Goal: Task Accomplishment & Management: Use online tool/utility

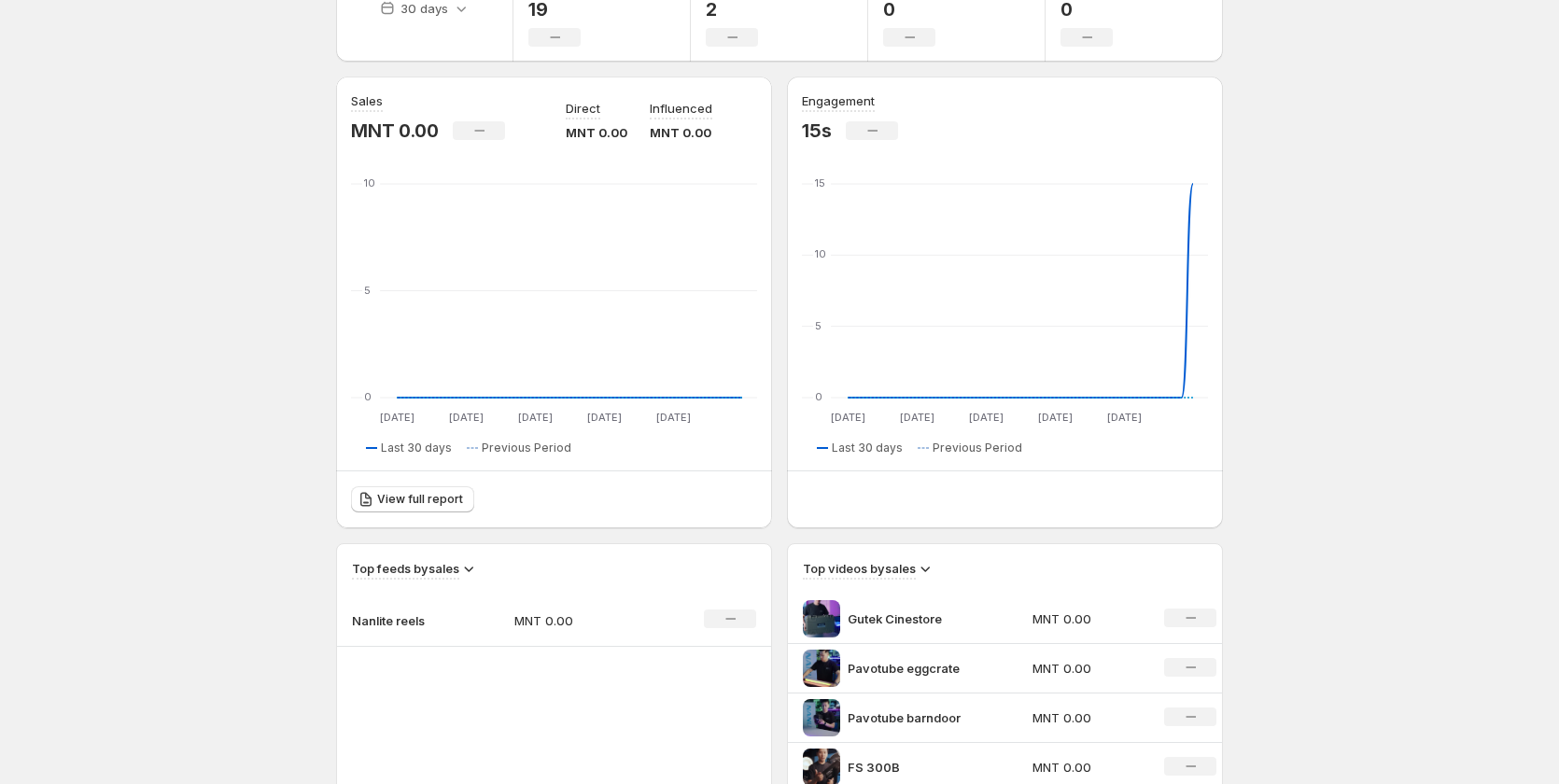
scroll to position [374, 0]
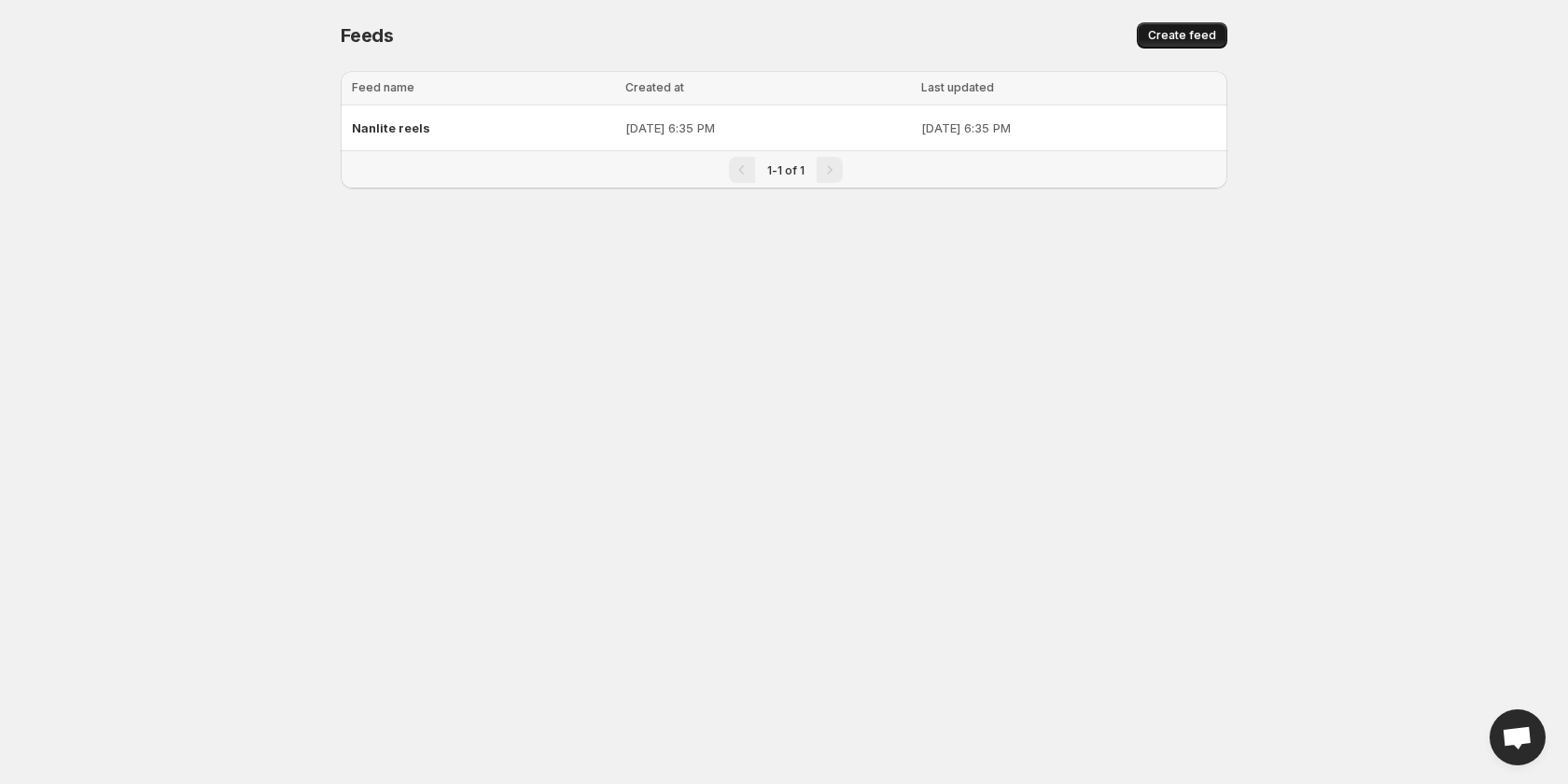
click at [1186, 36] on span "Create feed" at bounding box center [1182, 35] width 68 height 15
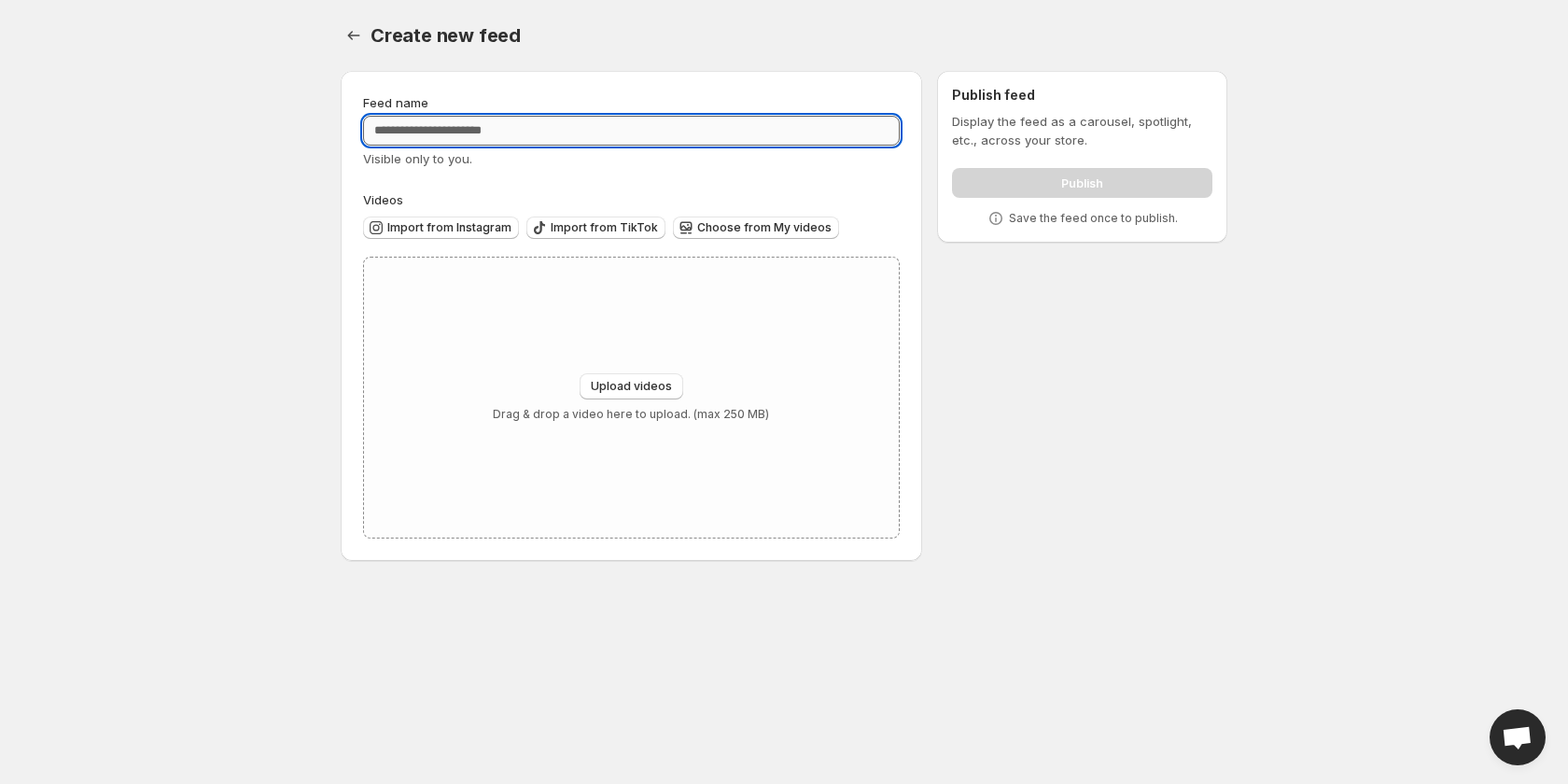
click at [591, 126] on input "Feed name" at bounding box center [631, 131] width 536 height 30
type input "*****"
click at [219, 225] on body "Home Feeds Videos Subscription Settings Create new feed. This page is ready Cre…" at bounding box center [784, 392] width 1568 height 784
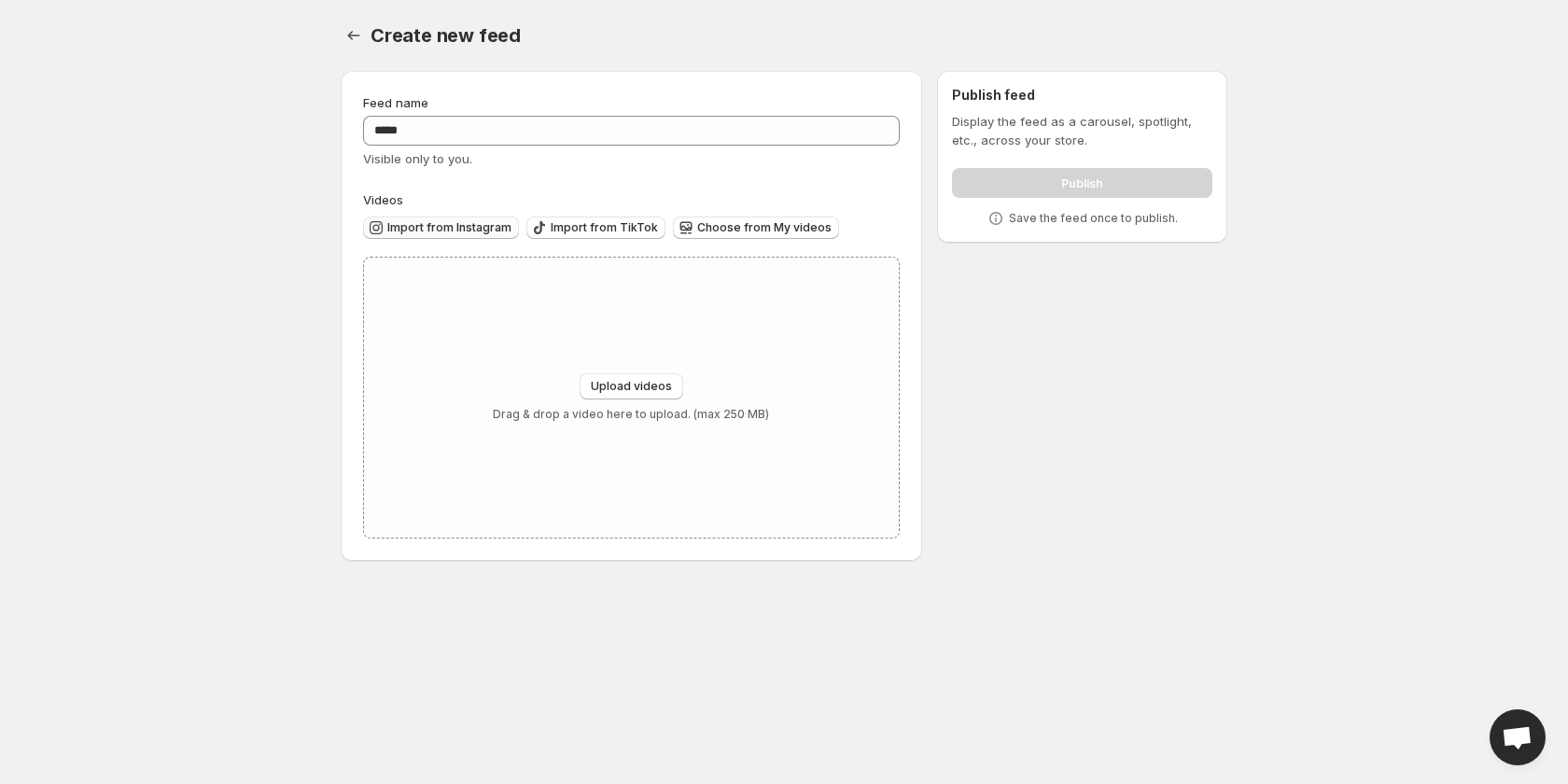
click at [476, 230] on span "Import from Instagram" at bounding box center [450, 227] width 125 height 15
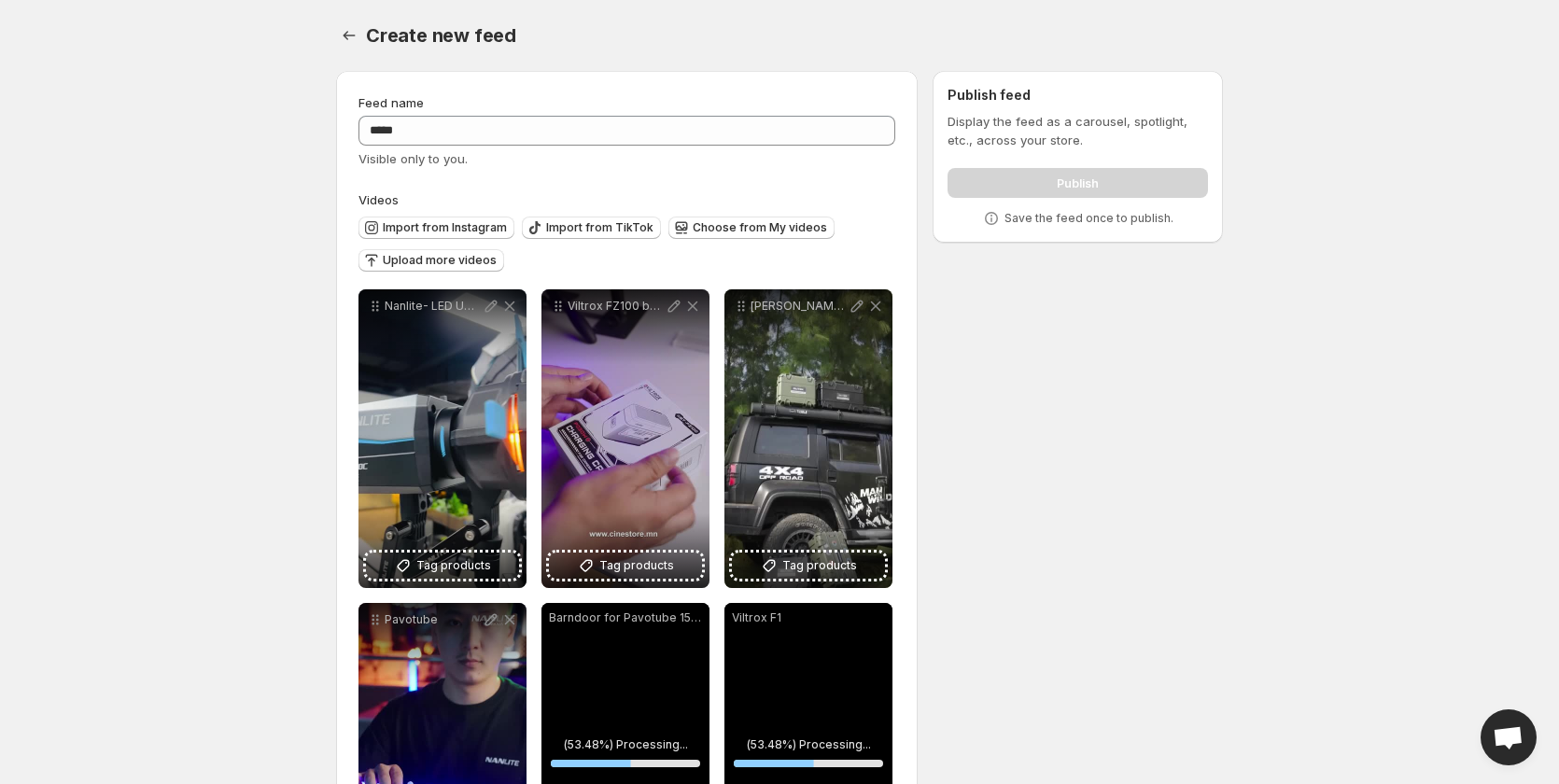
click at [965, 574] on div "**********" at bounding box center [772, 657] width 902 height 1203
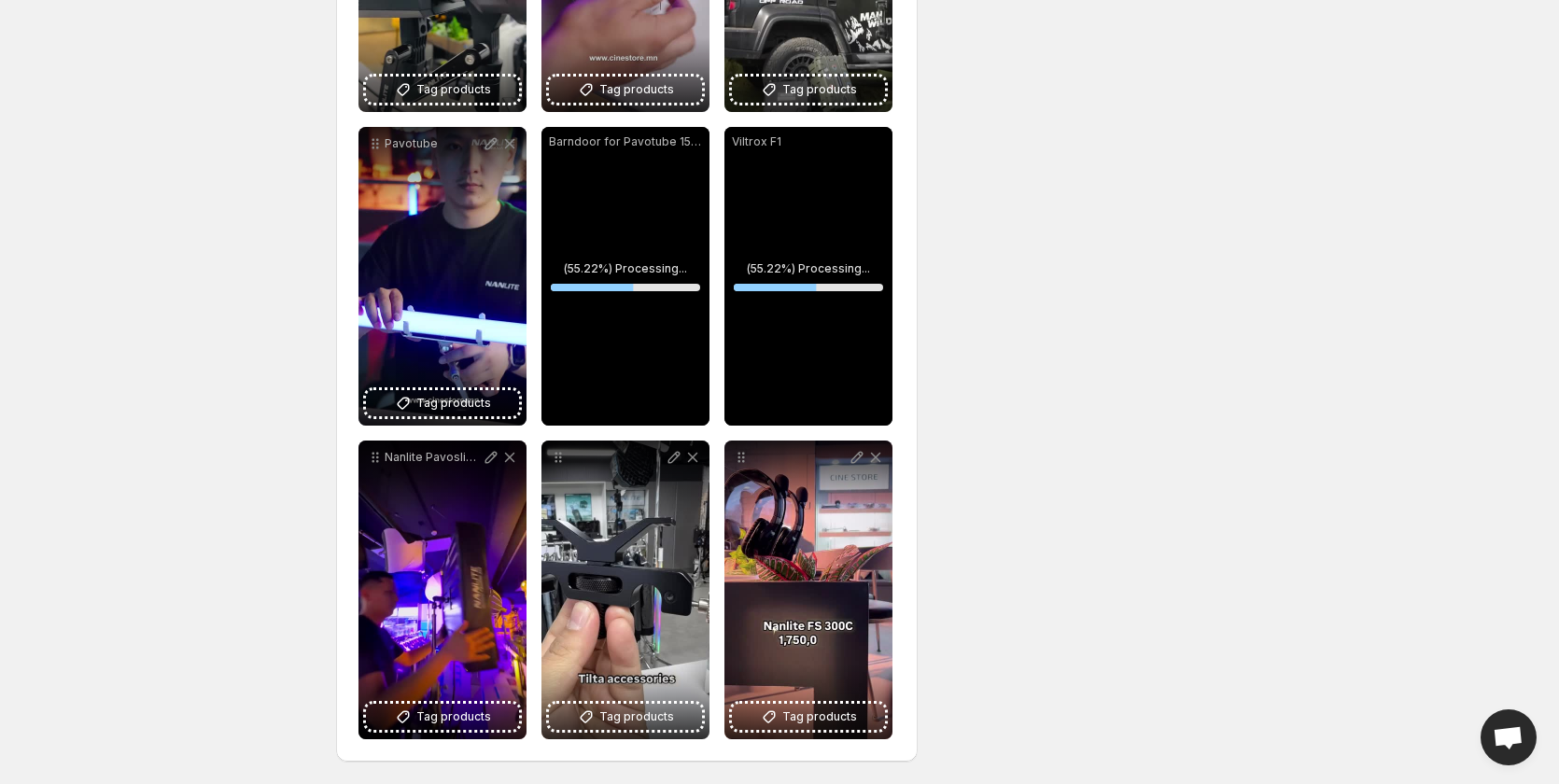
scroll to position [103, 0]
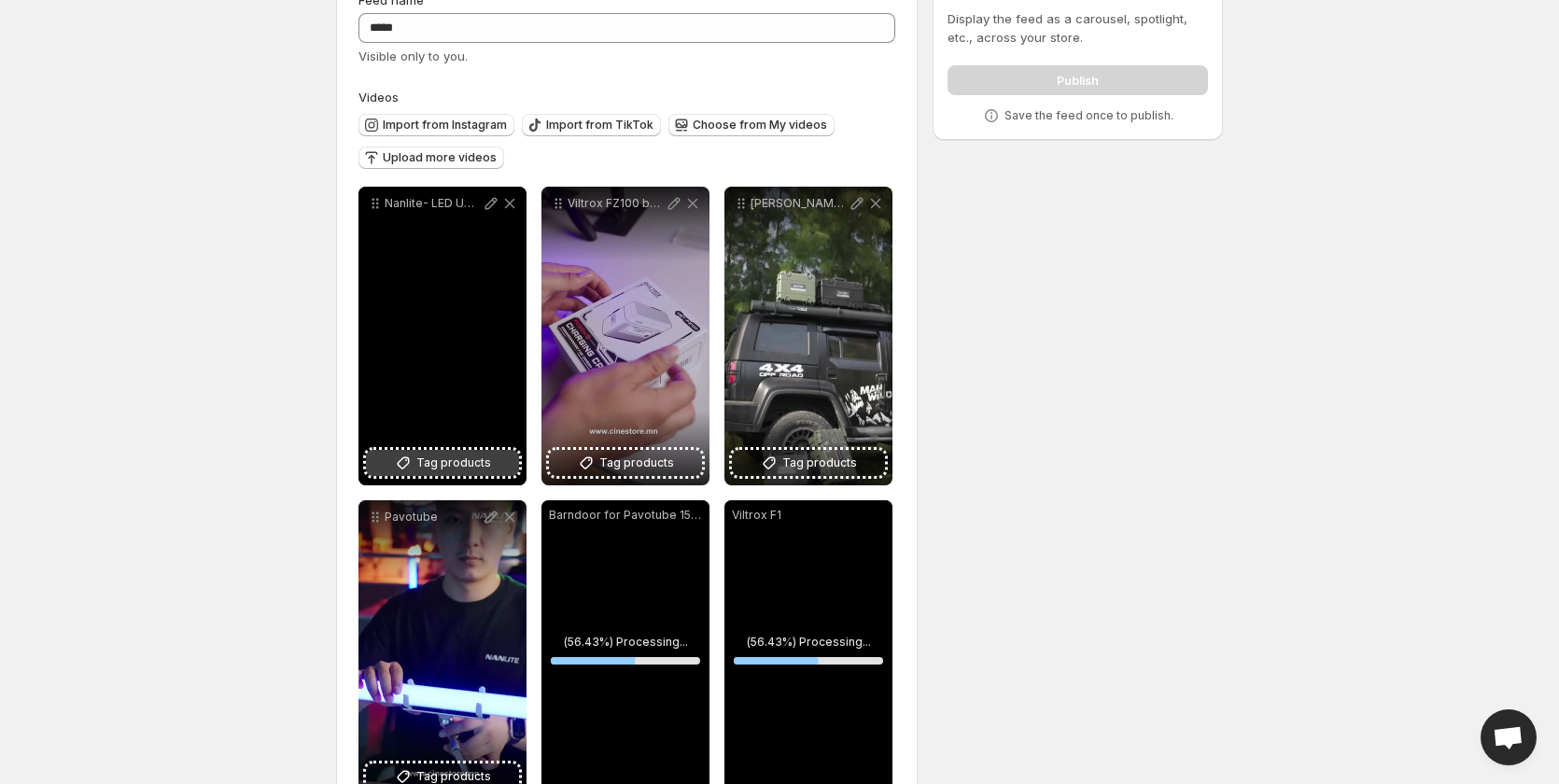
click at [460, 464] on span "Tag products" at bounding box center [454, 462] width 75 height 19
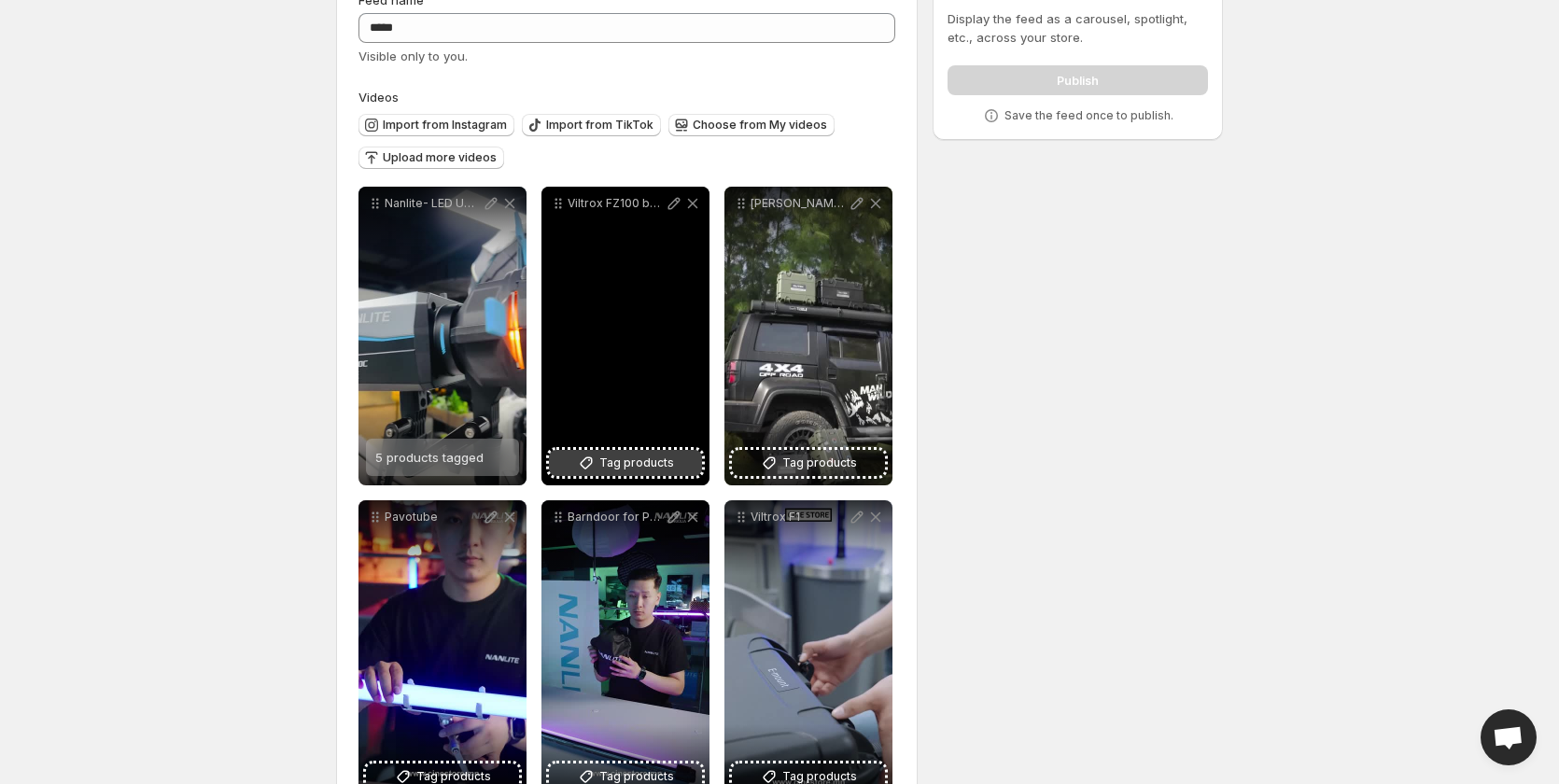
click at [652, 469] on span "Tag products" at bounding box center [636, 462] width 75 height 19
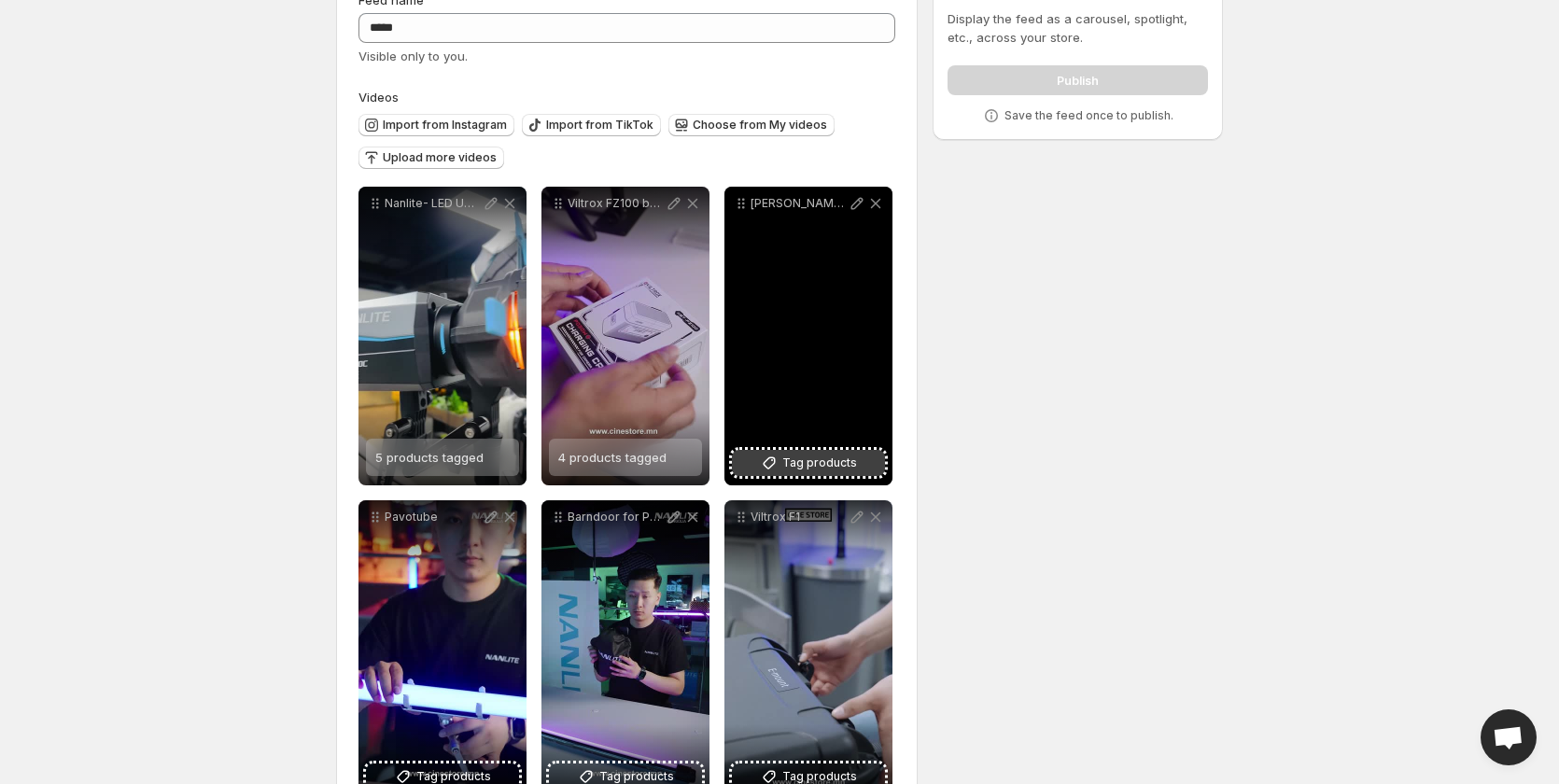
click at [814, 459] on span "Tag products" at bounding box center [819, 462] width 75 height 19
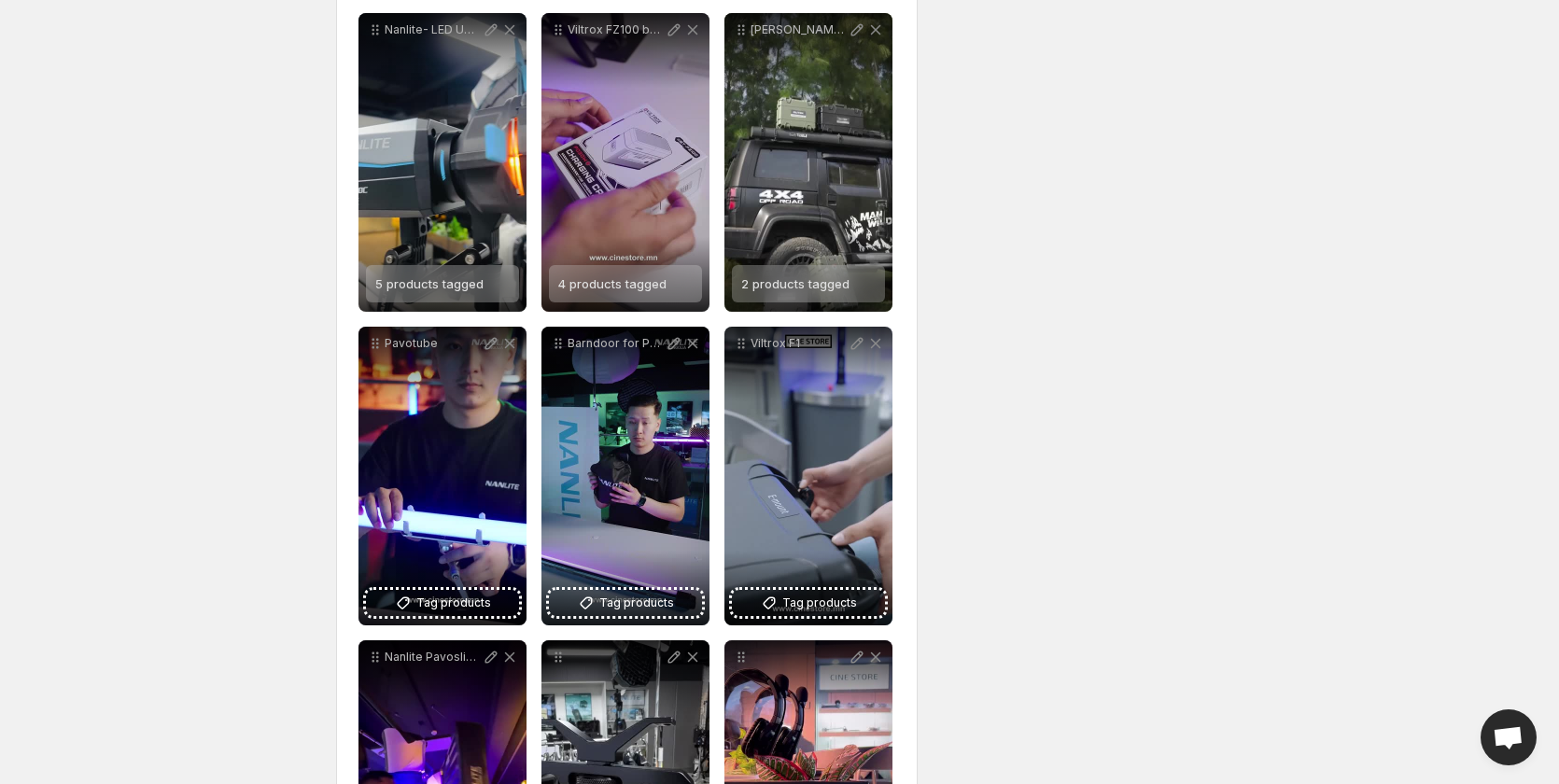
scroll to position [383, 0]
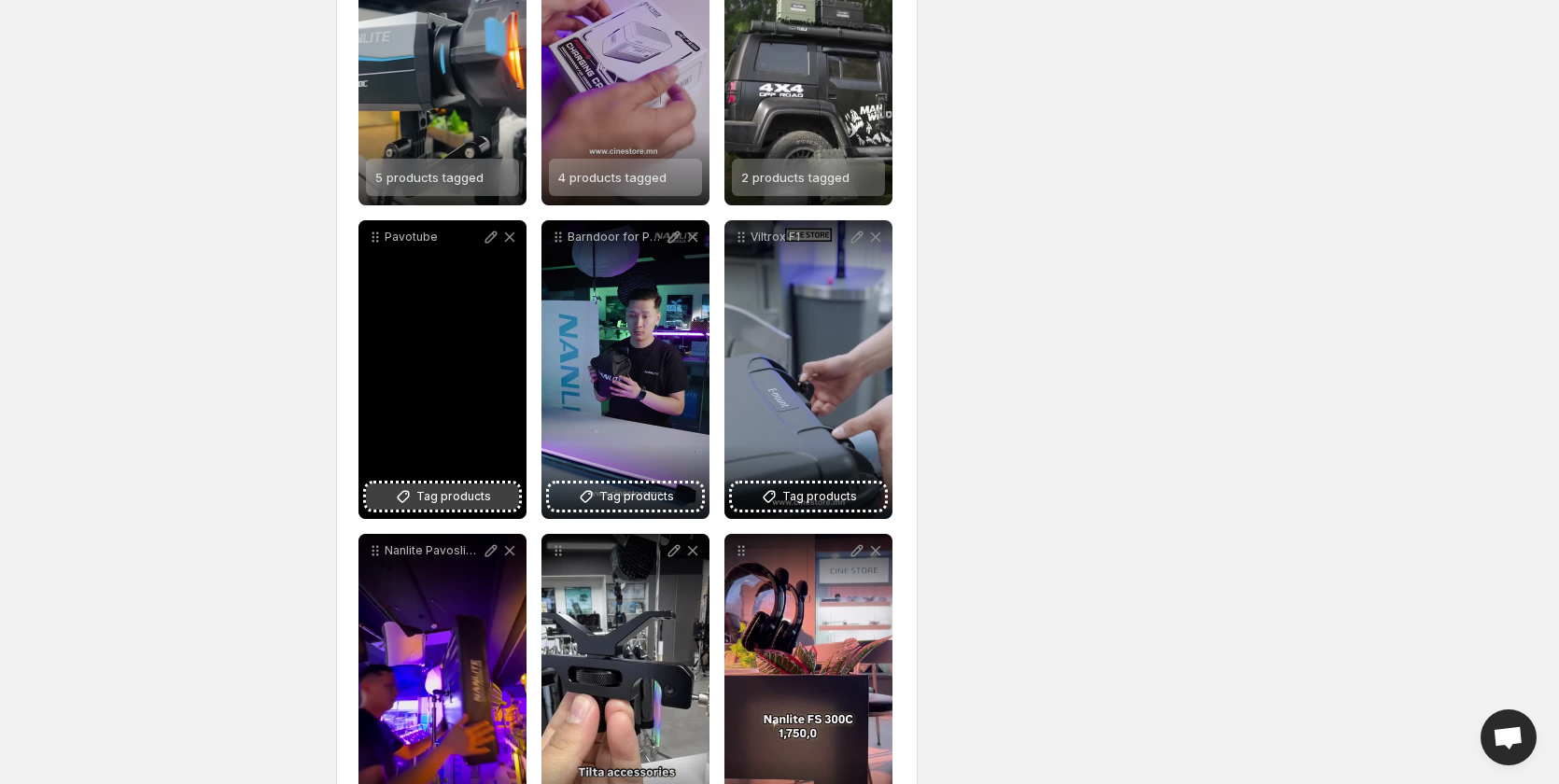
click at [442, 491] on span "Tag products" at bounding box center [454, 496] width 75 height 19
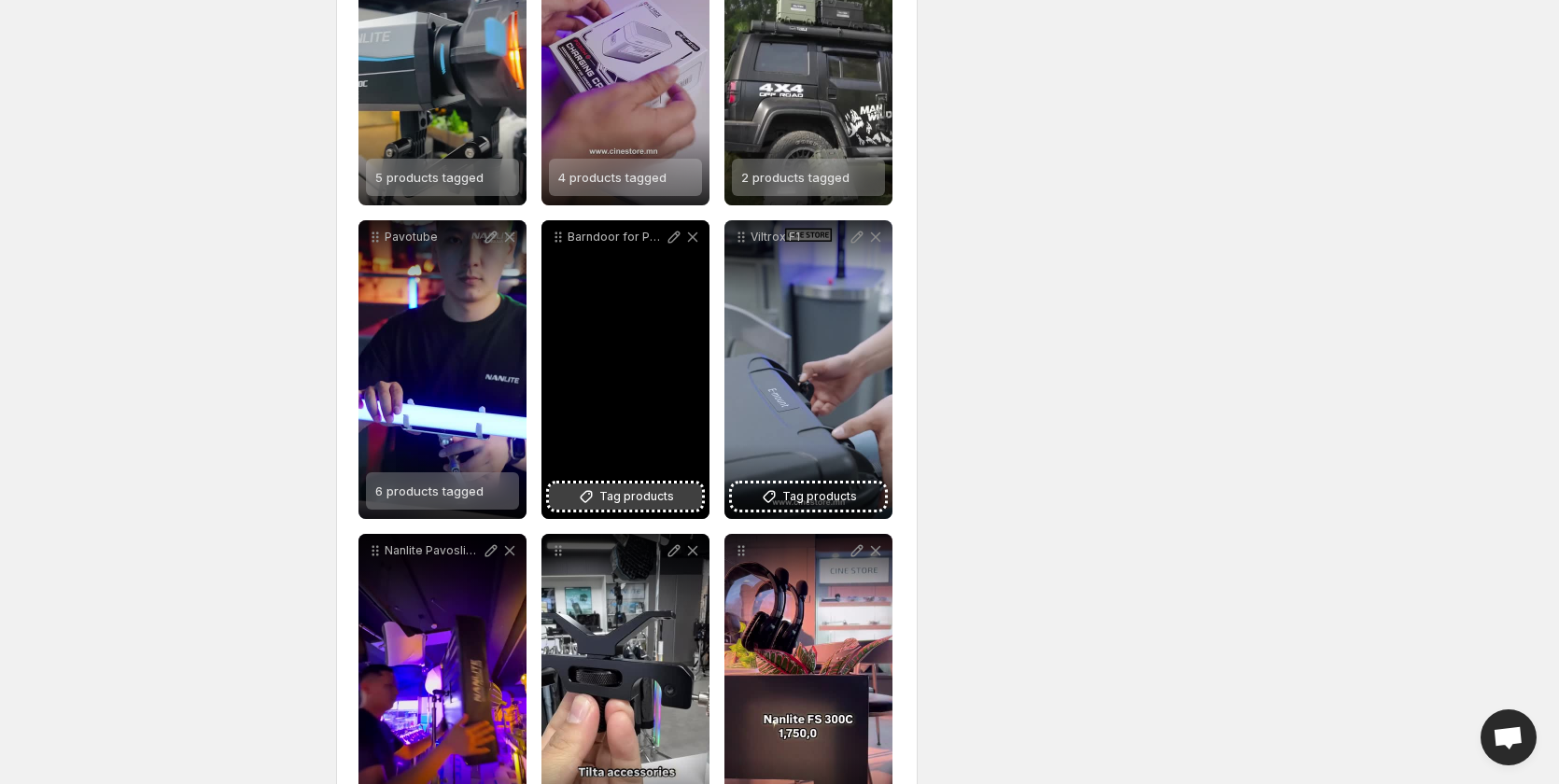
click at [605, 496] on span "Tag products" at bounding box center [636, 496] width 75 height 19
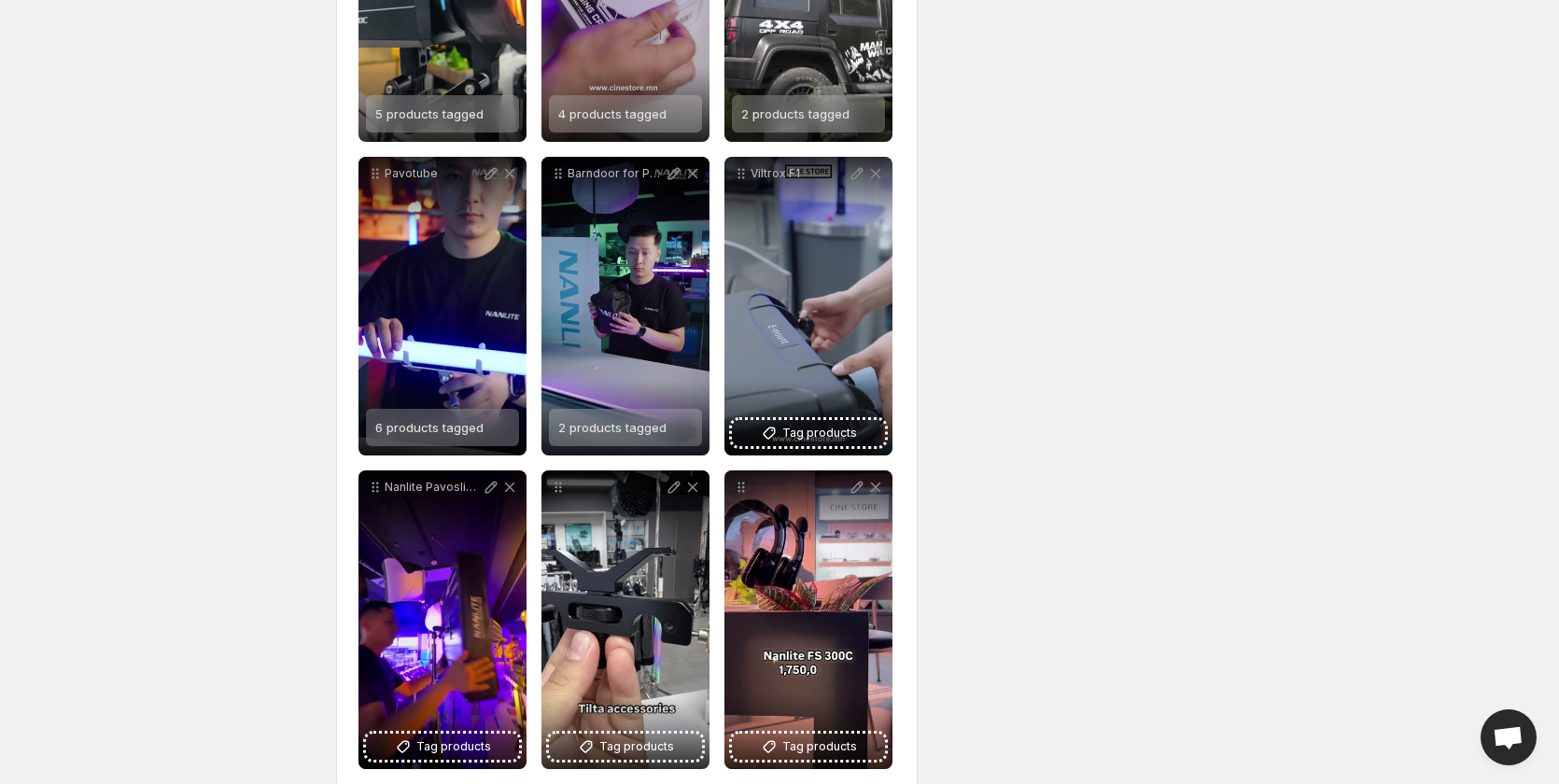
scroll to position [476, 0]
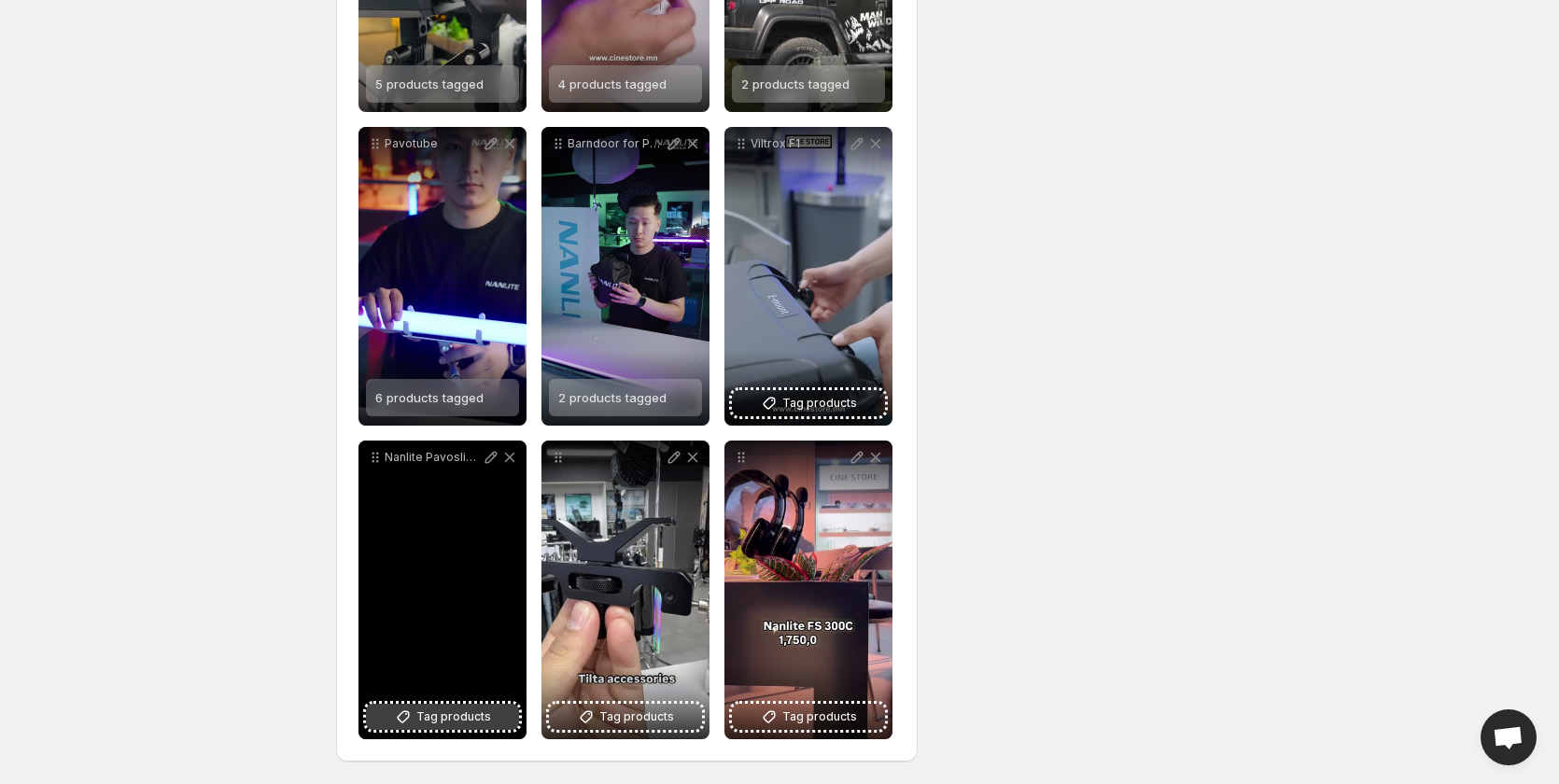
click at [480, 711] on span "Tag products" at bounding box center [454, 716] width 75 height 19
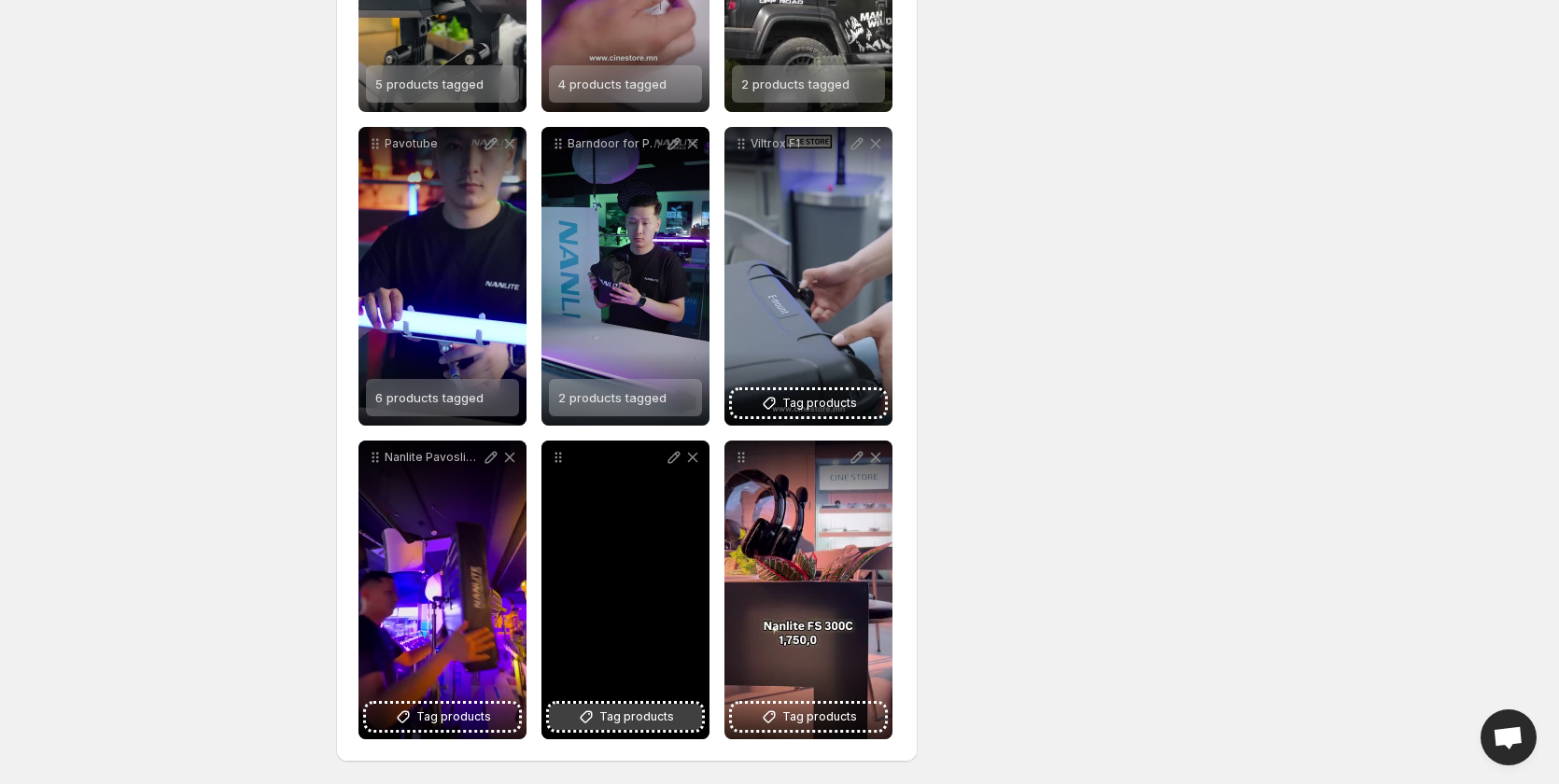
click at [637, 711] on span "Tag products" at bounding box center [636, 716] width 75 height 19
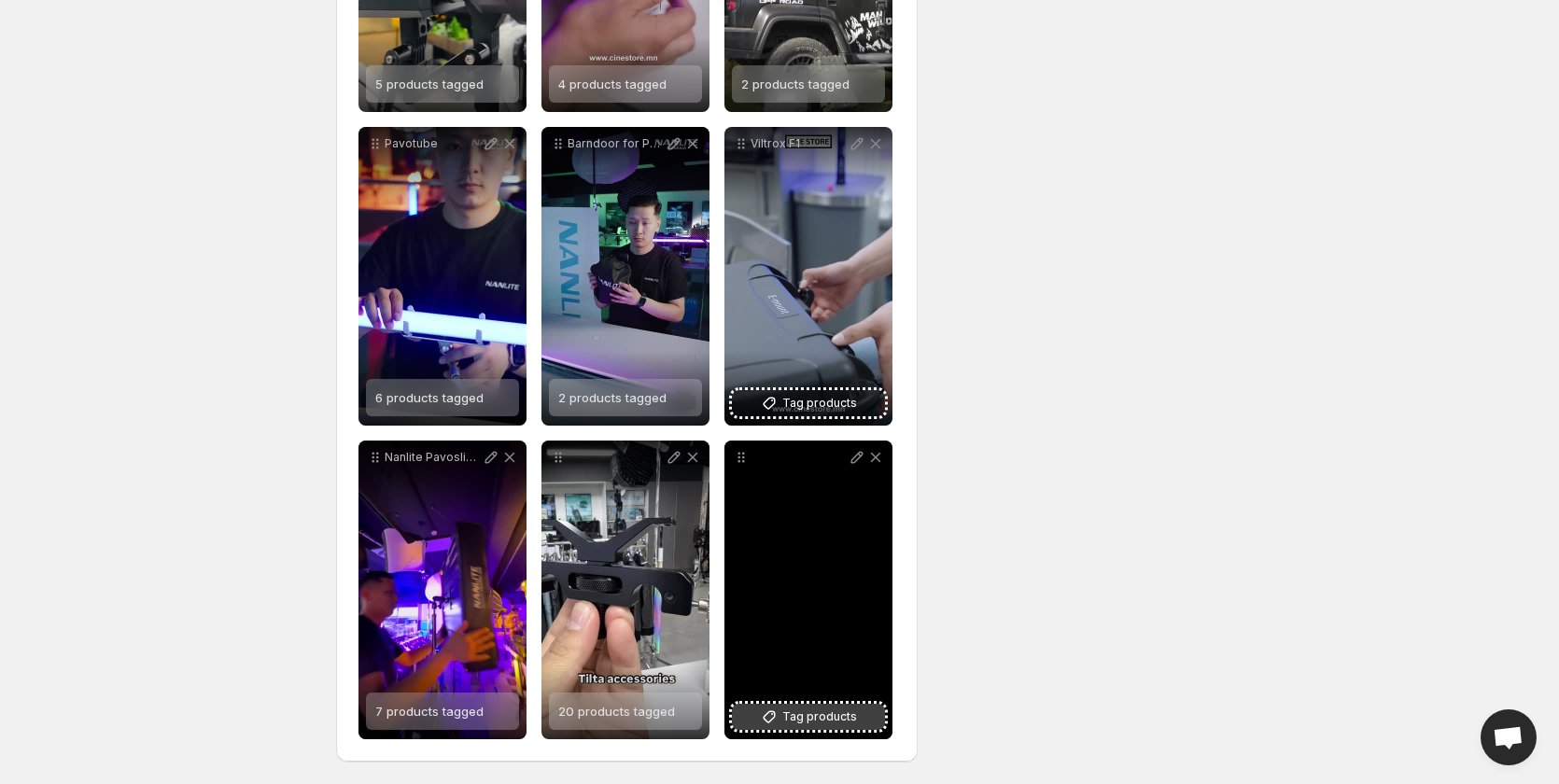
click at [855, 716] on button "Tag products" at bounding box center [808, 716] width 154 height 26
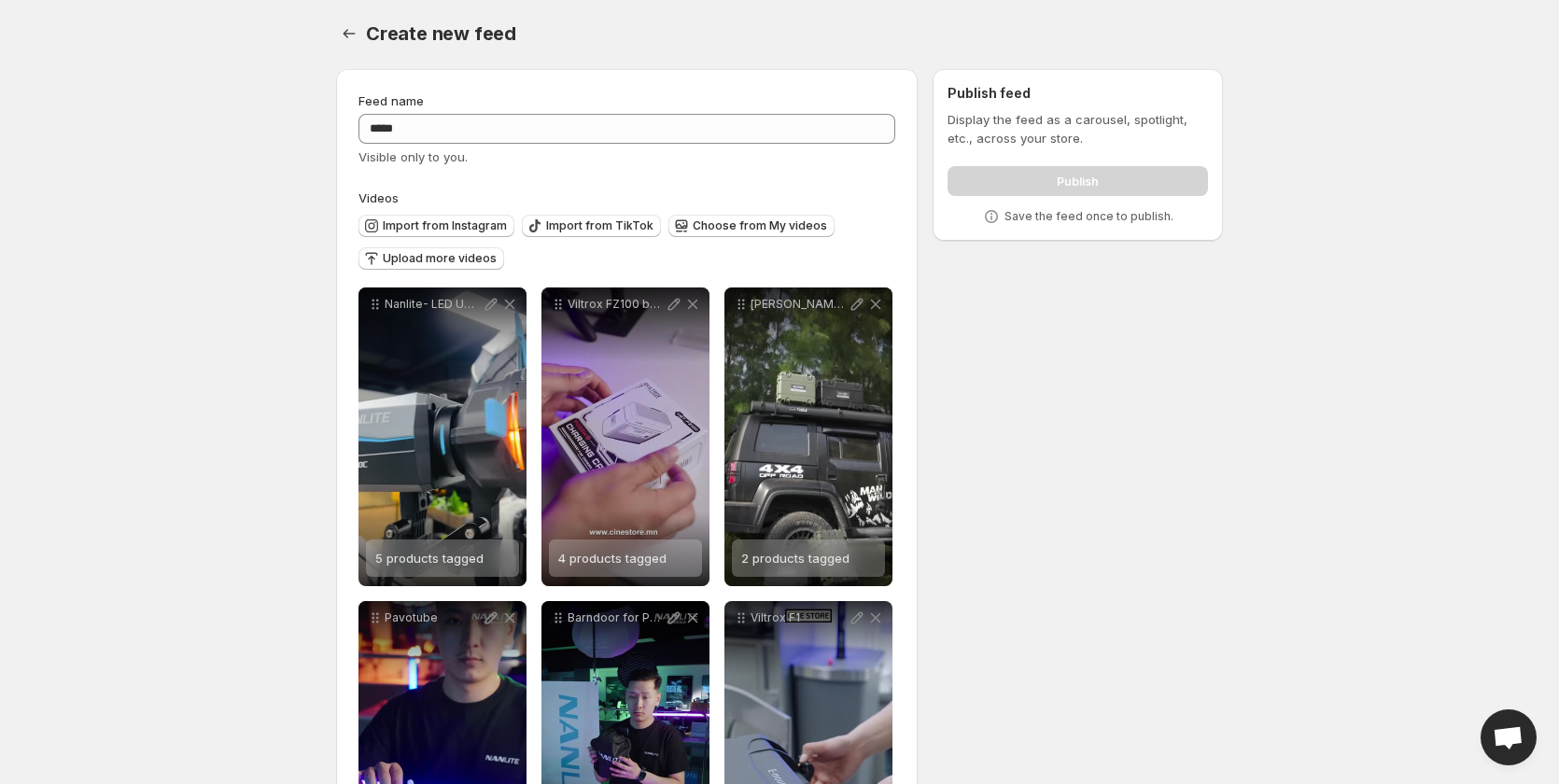
scroll to position [0, 0]
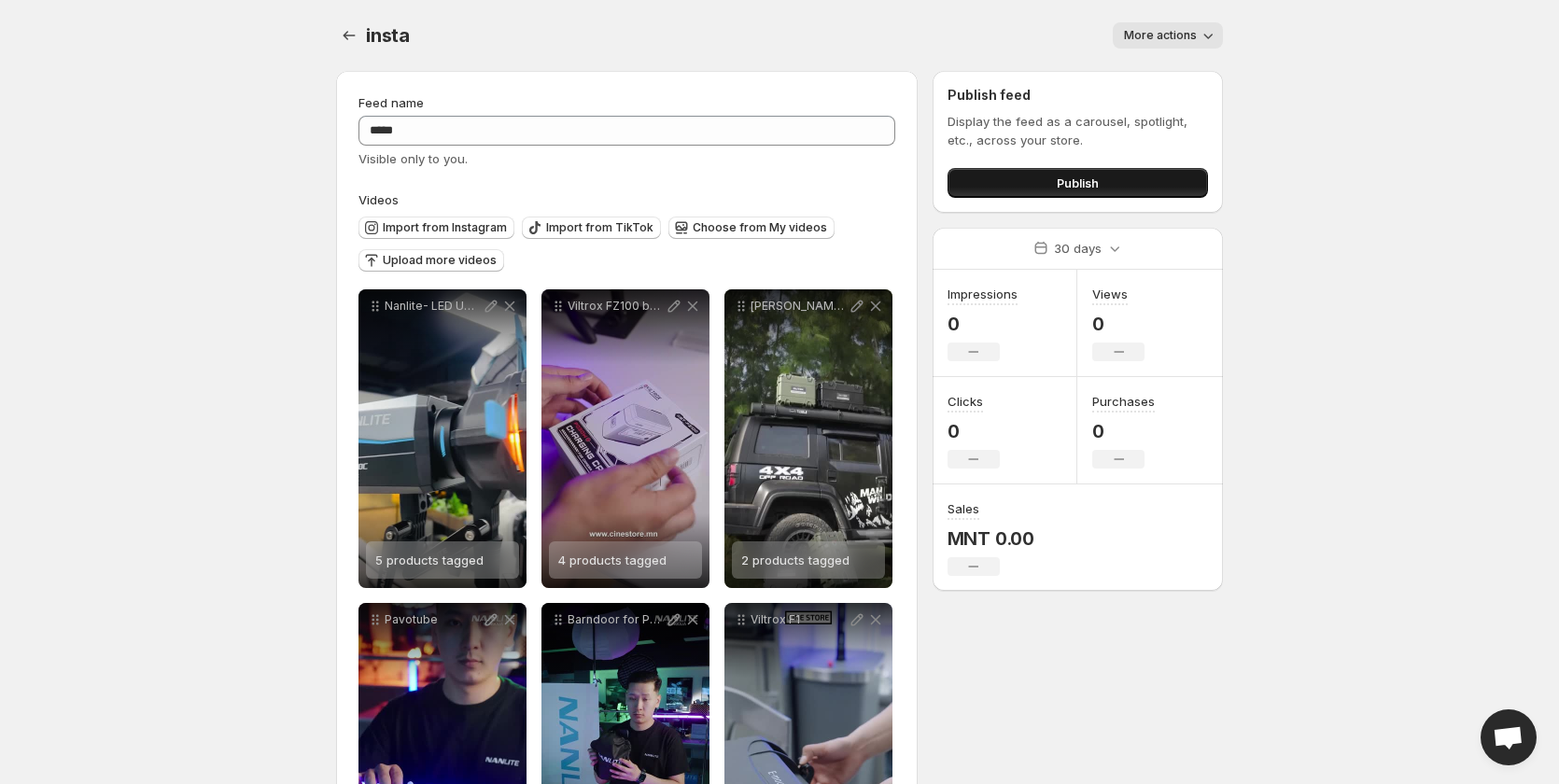
click at [1076, 183] on span "Publish" at bounding box center [1078, 182] width 42 height 19
